Goal: Entertainment & Leisure: Consume media (video, audio)

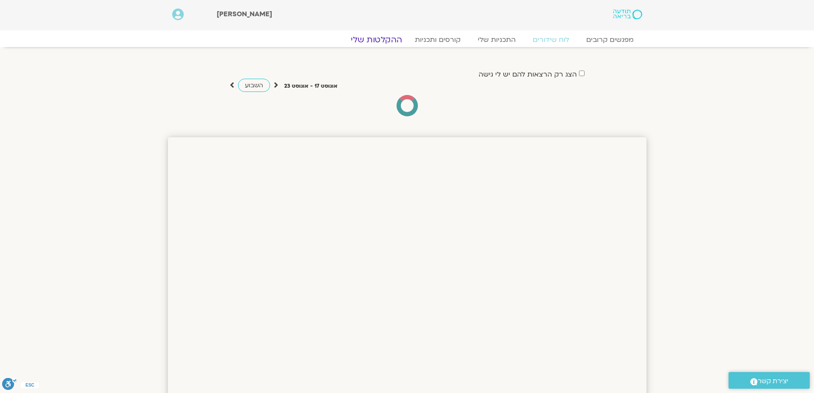
click at [386, 38] on link "ההקלטות שלי" at bounding box center [377, 40] width 72 height 10
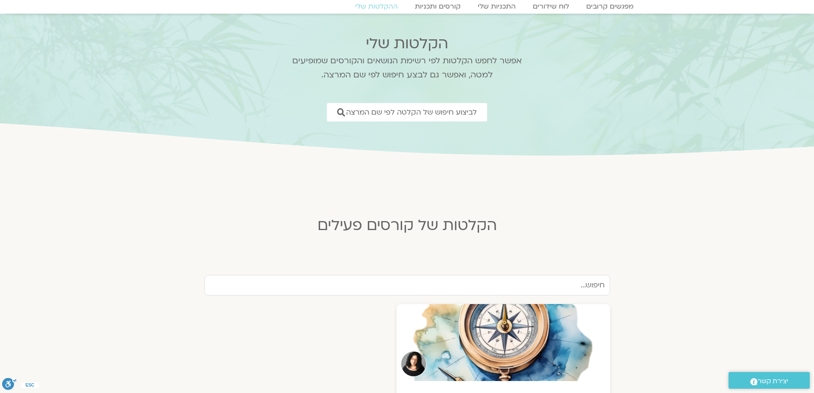
scroll to position [128, 0]
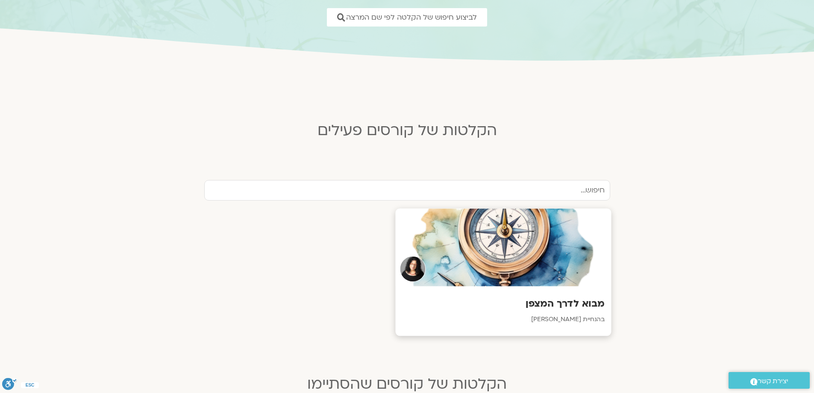
click at [465, 245] on div at bounding box center [503, 248] width 216 height 78
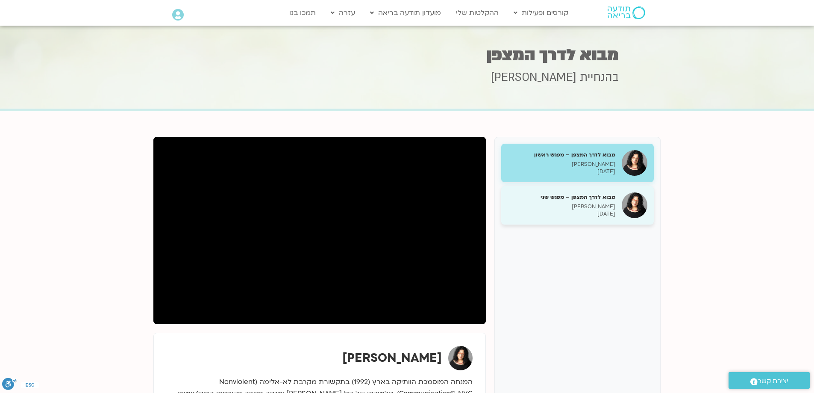
click at [559, 210] on p "21/08/2025" at bounding box center [562, 213] width 108 height 7
